Goal: Browse casually

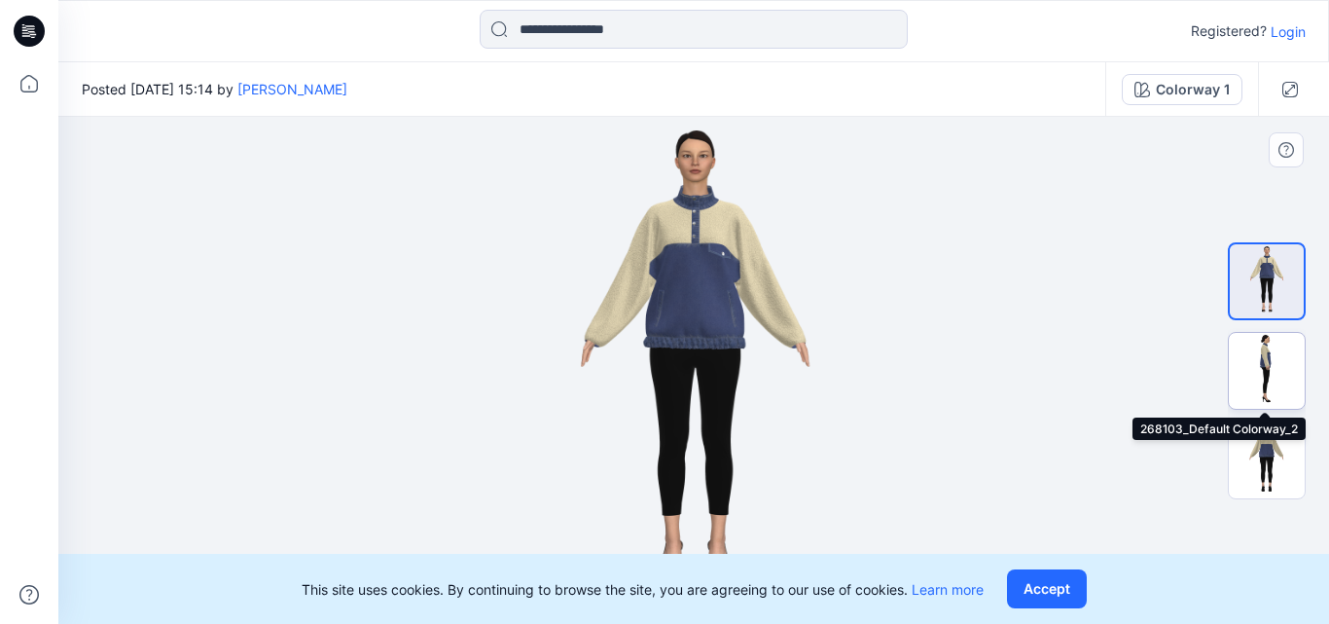
click at [1271, 360] on img at bounding box center [1267, 371] width 76 height 76
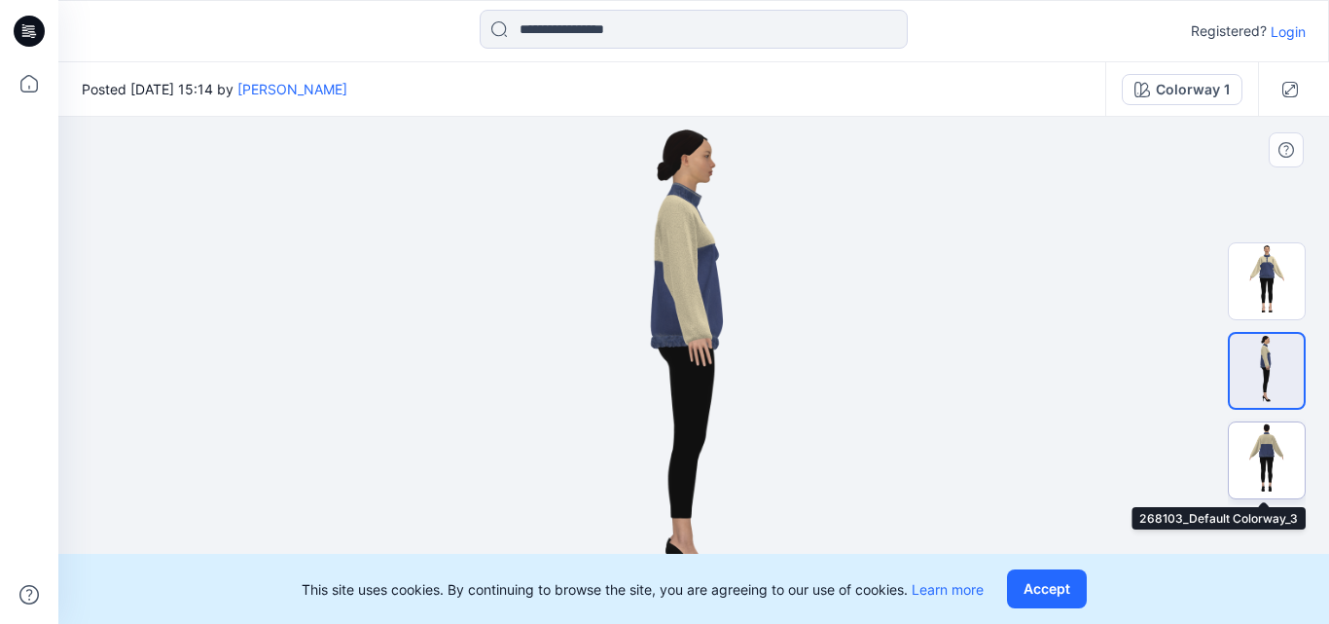
click at [1274, 445] on img at bounding box center [1267, 460] width 76 height 76
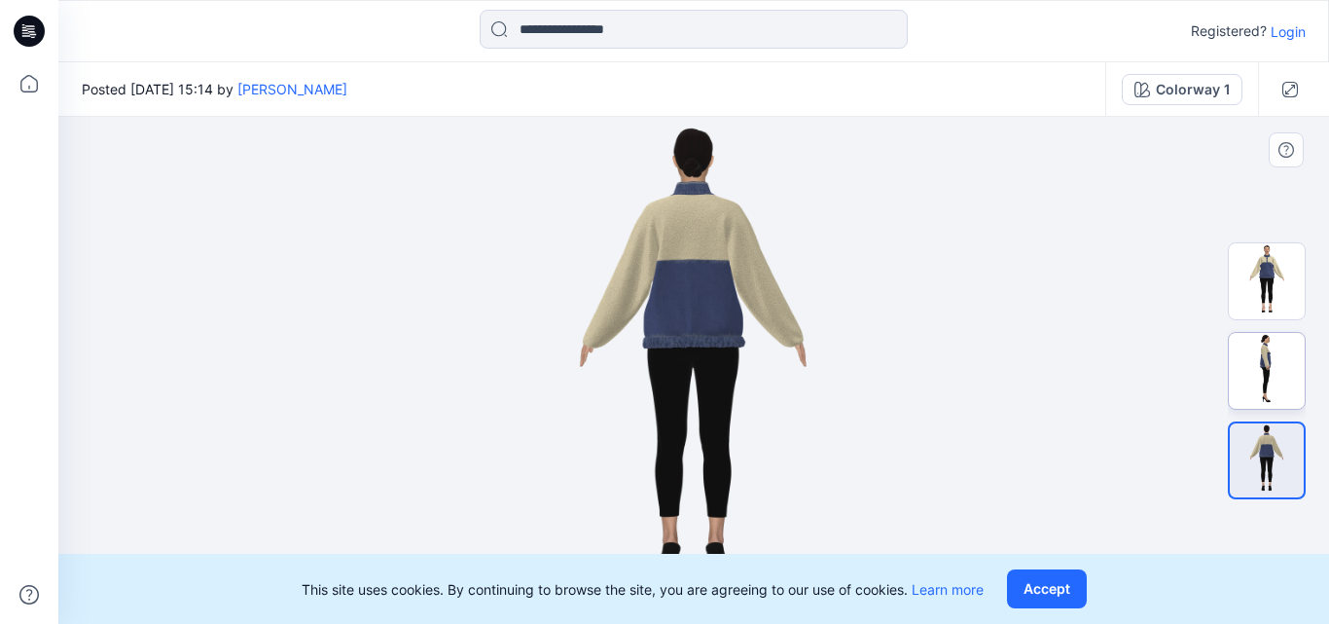
click at [1242, 383] on img at bounding box center [1267, 371] width 76 height 76
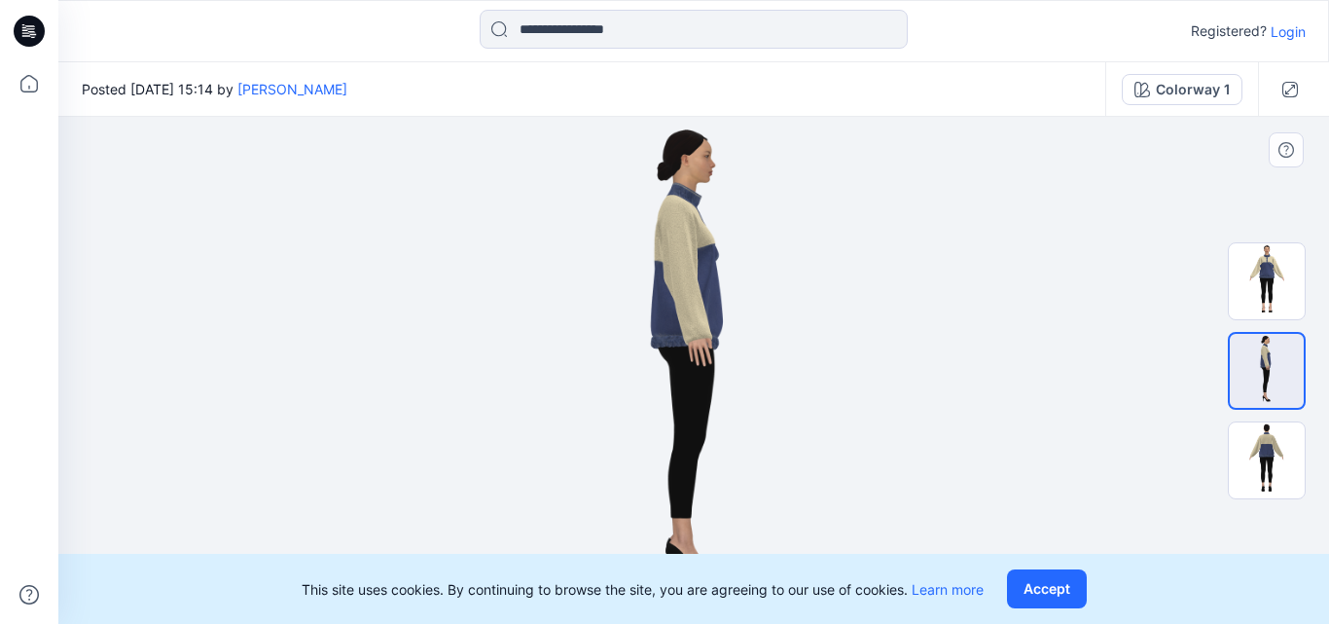
click at [1303, 238] on div at bounding box center [1267, 370] width 78 height 268
click at [1271, 273] on img at bounding box center [1267, 281] width 76 height 76
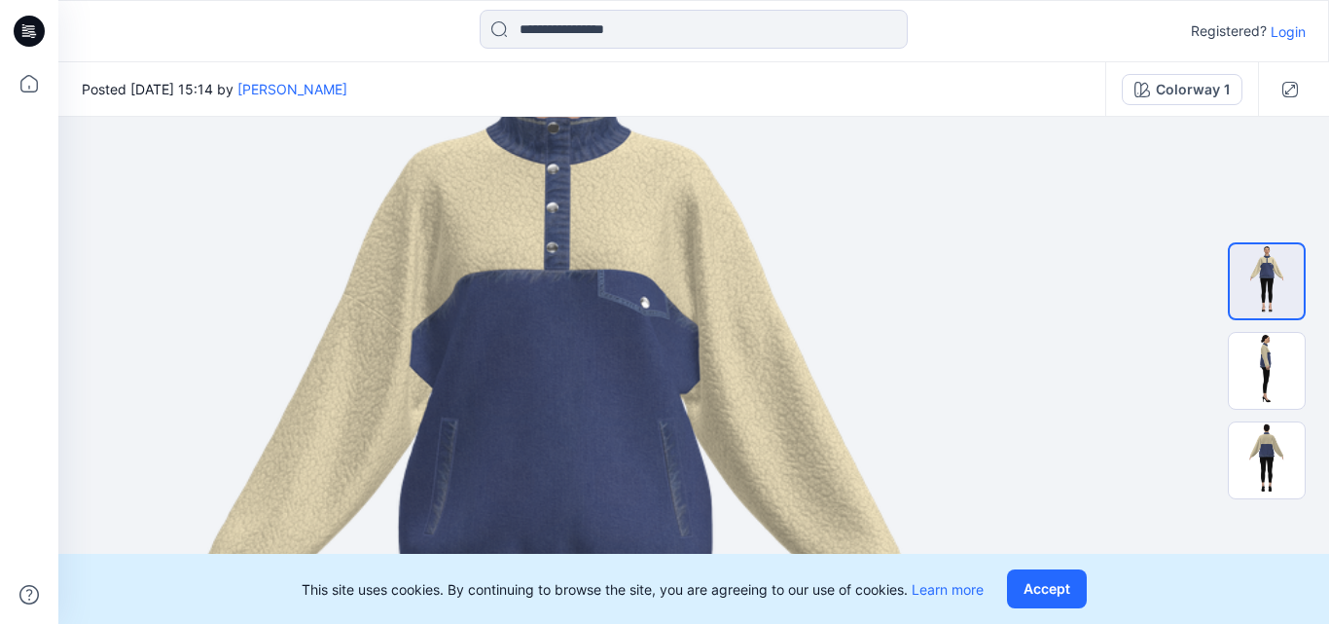
drag, startPoint x: 728, startPoint y: 259, endPoint x: 584, endPoint y: 571, distance: 343.8
click at [584, 571] on div "Registered? Login Posted [DATE] 15:14 by [PERSON_NAME] Colorway 1 Colorway 1 Lo…" at bounding box center [664, 312] width 1329 height 624
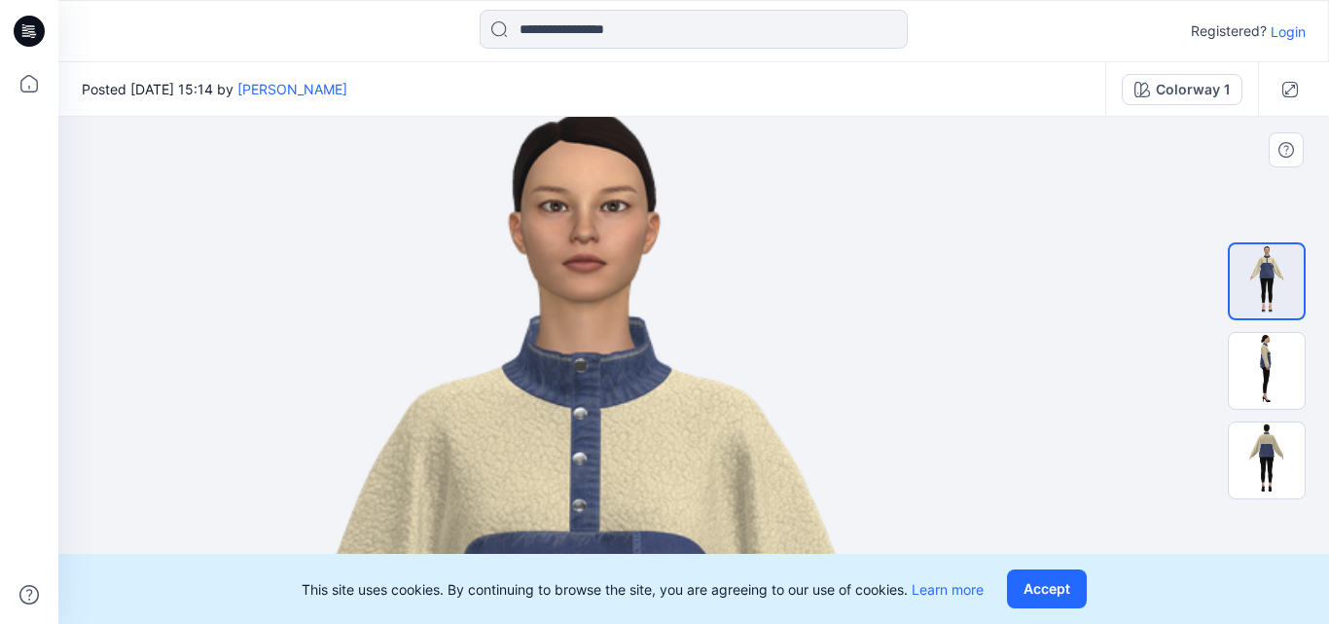
drag, startPoint x: 420, startPoint y: 218, endPoint x: 565, endPoint y: 453, distance: 276.4
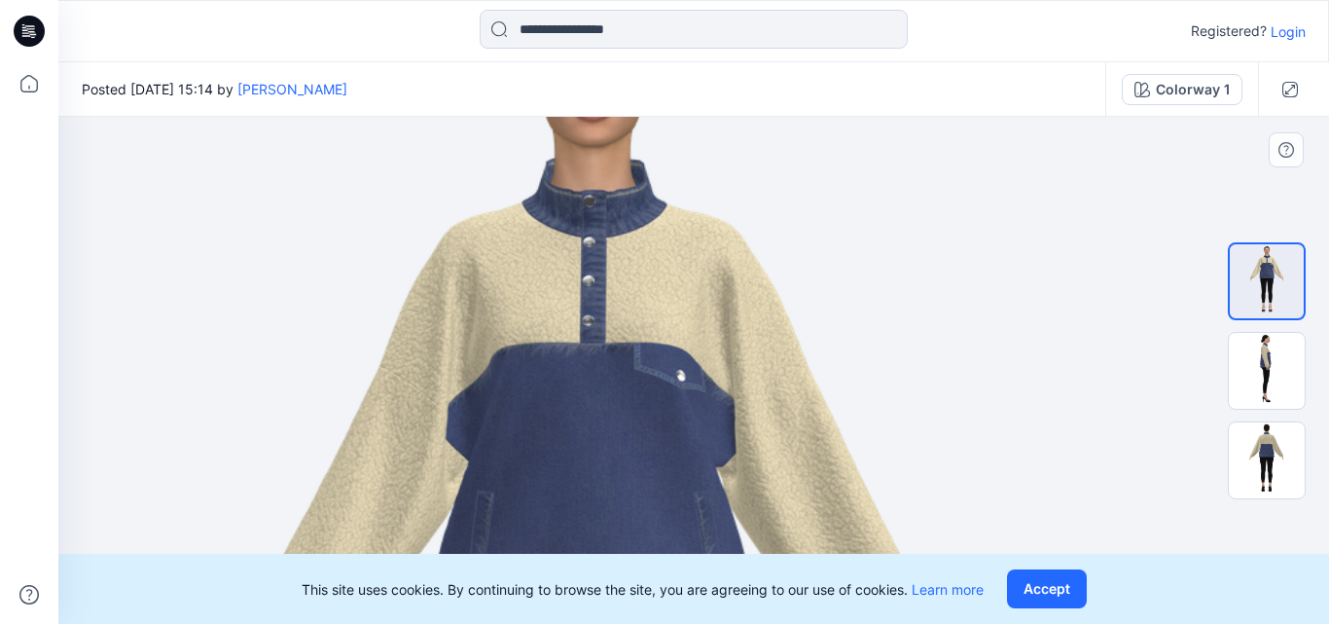
drag, startPoint x: 679, startPoint y: 371, endPoint x: 655, endPoint y: 131, distance: 240.5
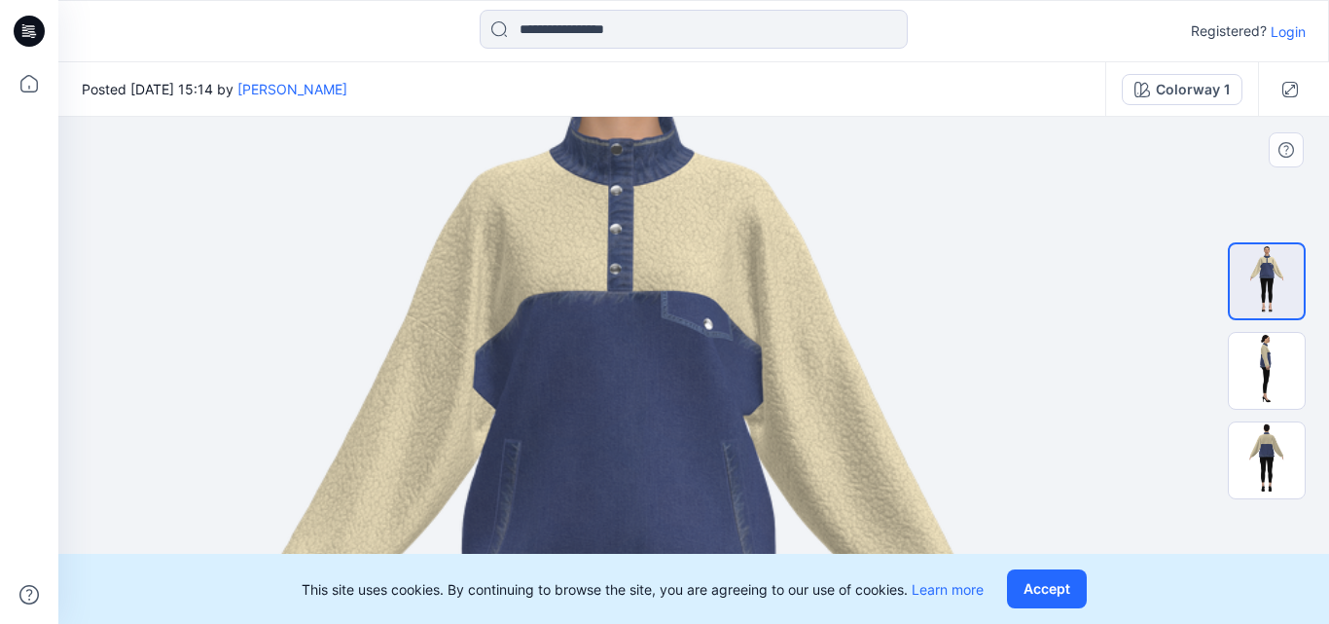
drag, startPoint x: 662, startPoint y: 467, endPoint x: 672, endPoint y: 405, distance: 63.0
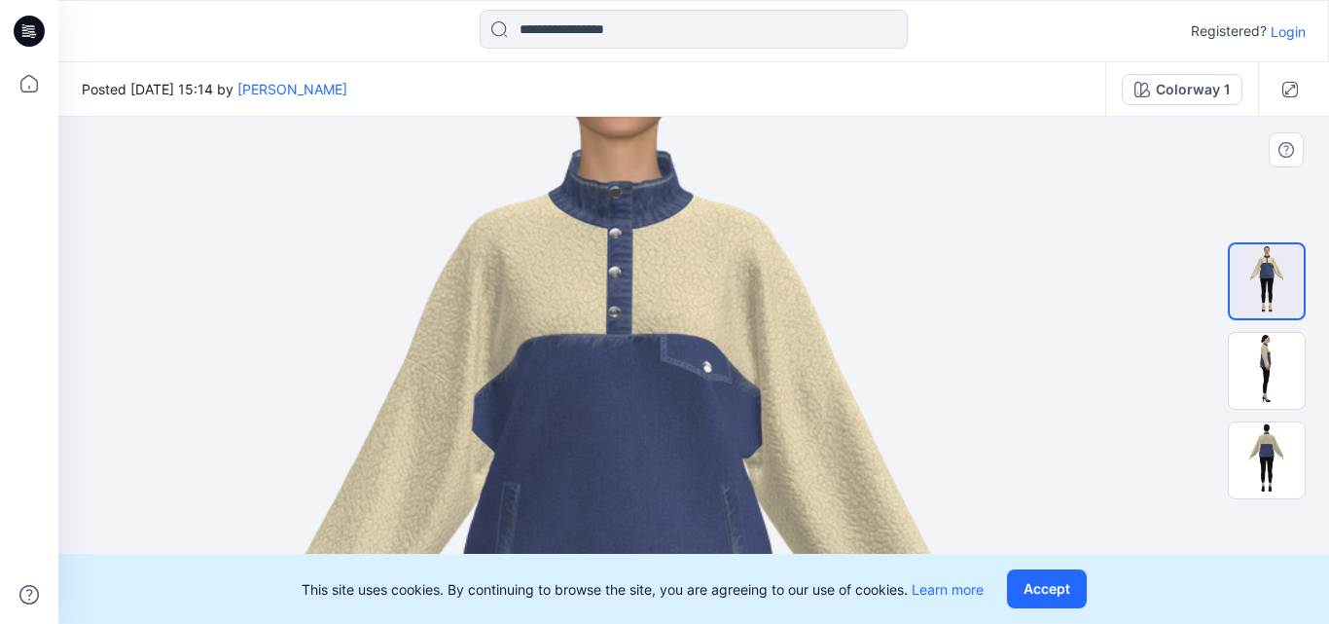
drag, startPoint x: 669, startPoint y: 407, endPoint x: 668, endPoint y: 479, distance: 72.0
